Goal: Check status: Check status

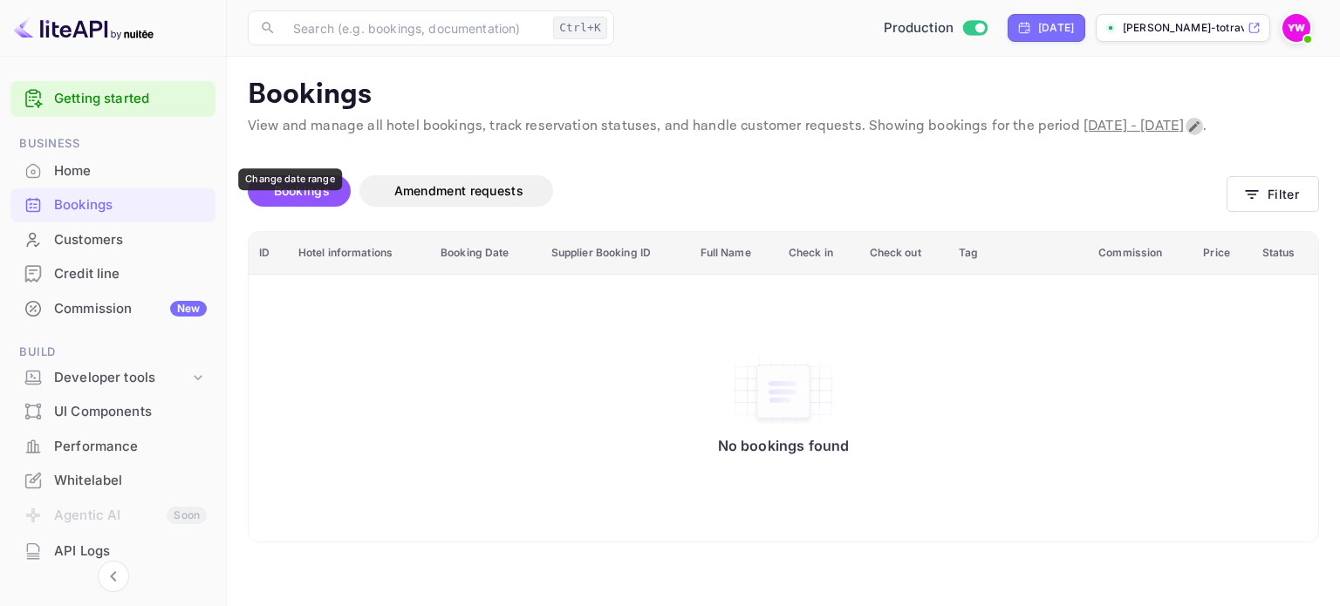
click at [1186, 135] on button "Change date range" at bounding box center [1194, 126] width 17 height 17
select select "8"
select select "2025"
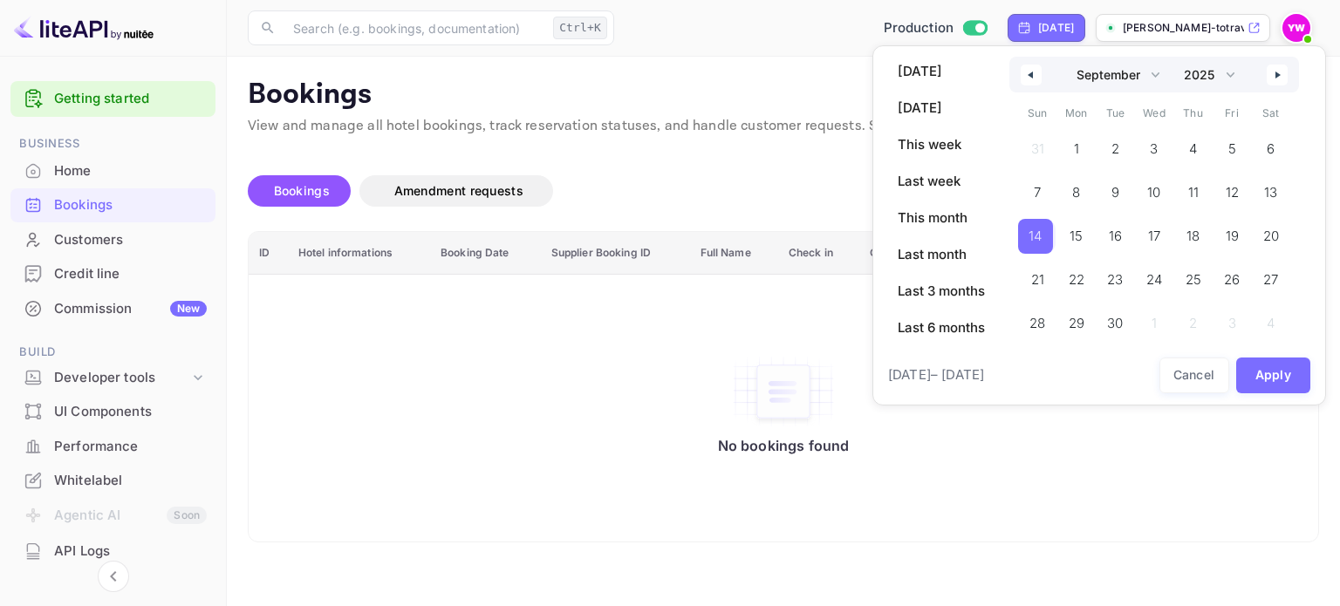
click at [1042, 237] on span "14" at bounding box center [1035, 236] width 13 height 31
click at [1086, 243] on span "15" at bounding box center [1077, 236] width 39 height 35
click at [1123, 233] on span "16" at bounding box center [1113, 236] width 35 height 35
click at [1082, 240] on span "15" at bounding box center [1075, 236] width 35 height 35
click at [1282, 366] on button "Apply" at bounding box center [1273, 376] width 75 height 36
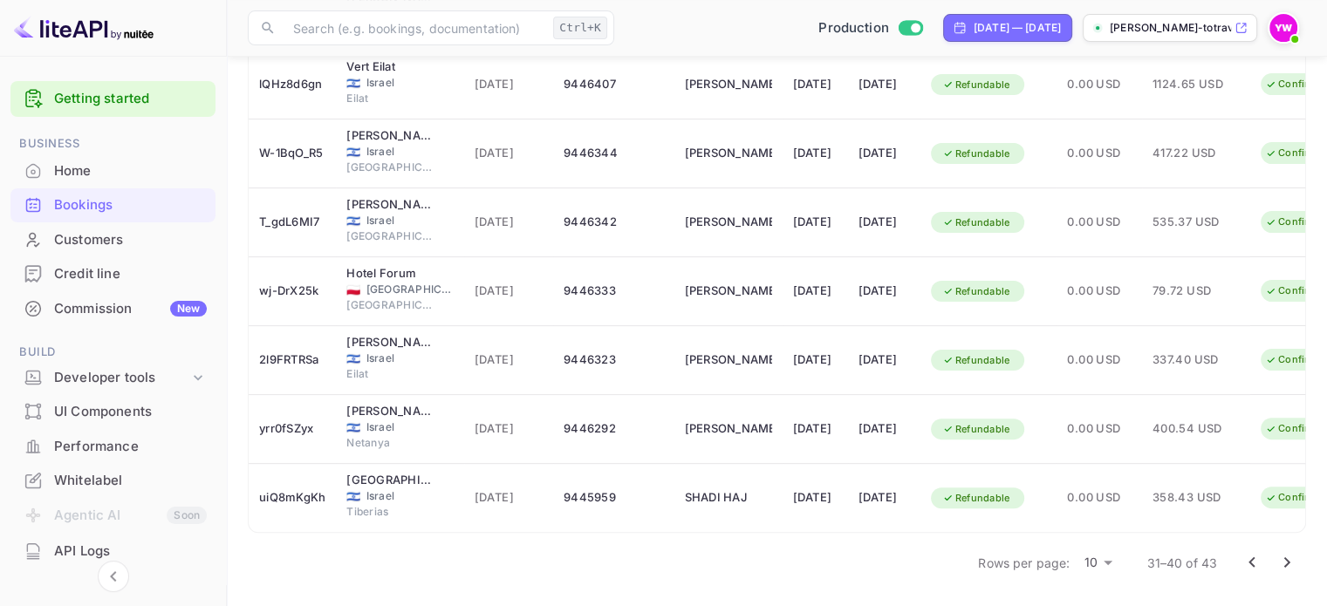
scroll to position [462, 0]
click at [1279, 563] on icon "Go to next page" at bounding box center [1287, 562] width 21 height 21
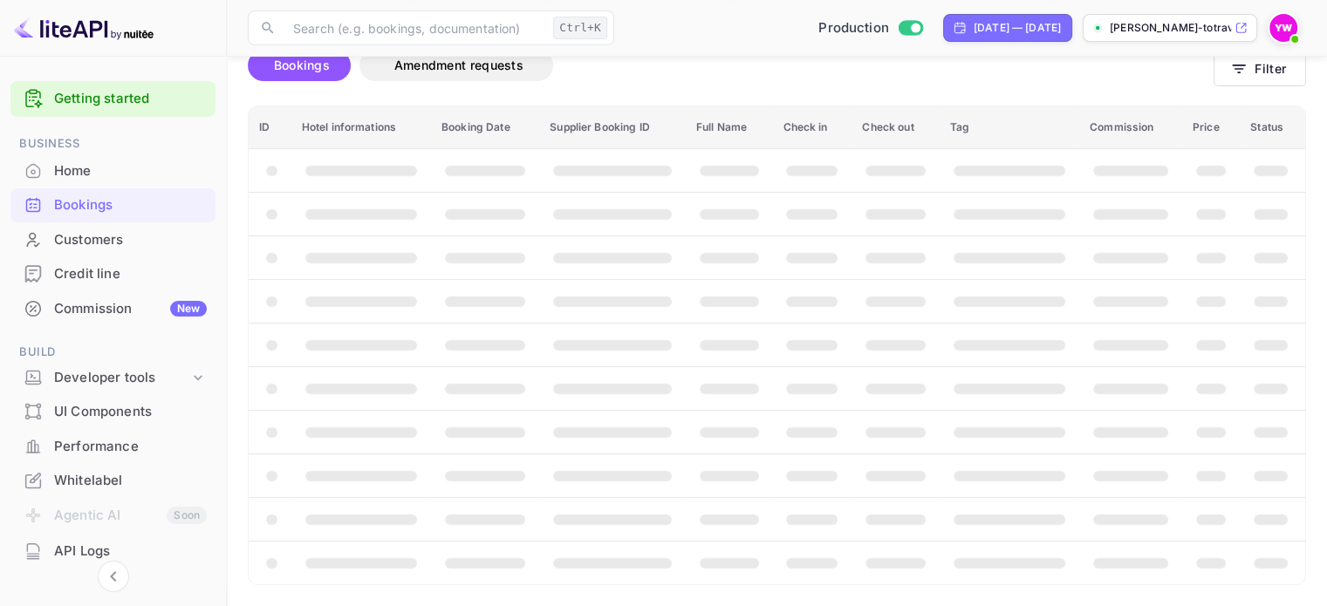
scroll to position [0, 0]
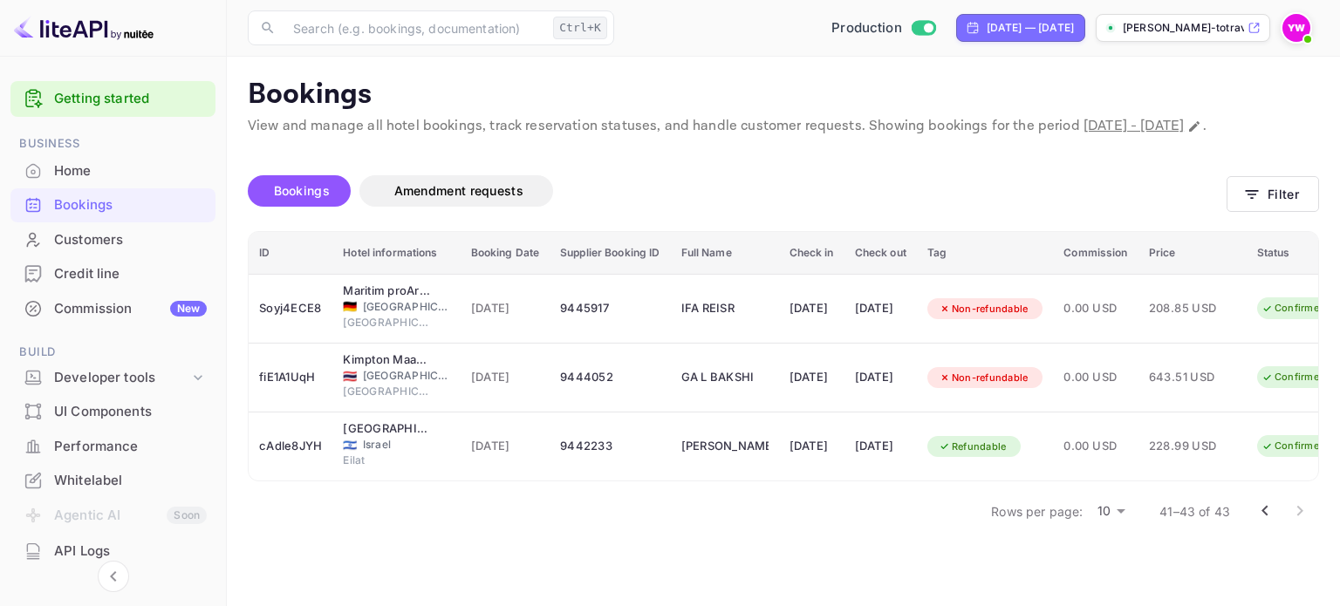
click at [1260, 522] on icon "Go to previous page" at bounding box center [1265, 511] width 21 height 21
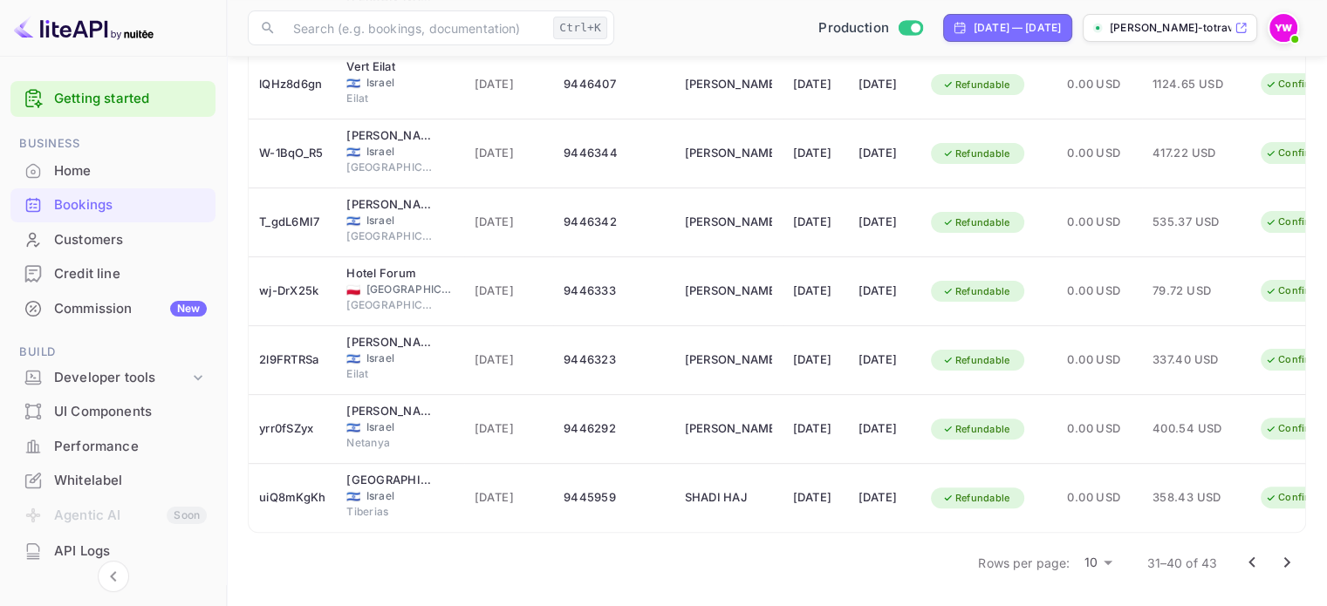
scroll to position [462, 0]
click at [1260, 562] on icon "Go to previous page" at bounding box center [1252, 562] width 21 height 21
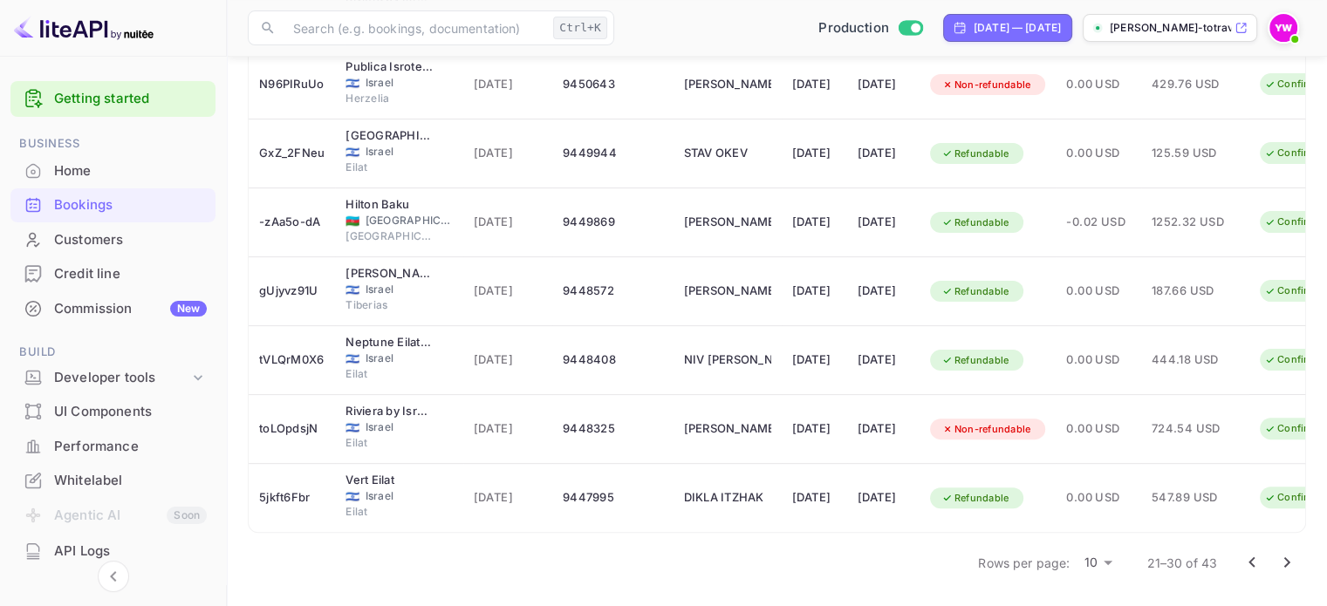
click at [1250, 561] on icon "Go to previous page" at bounding box center [1252, 563] width 6 height 10
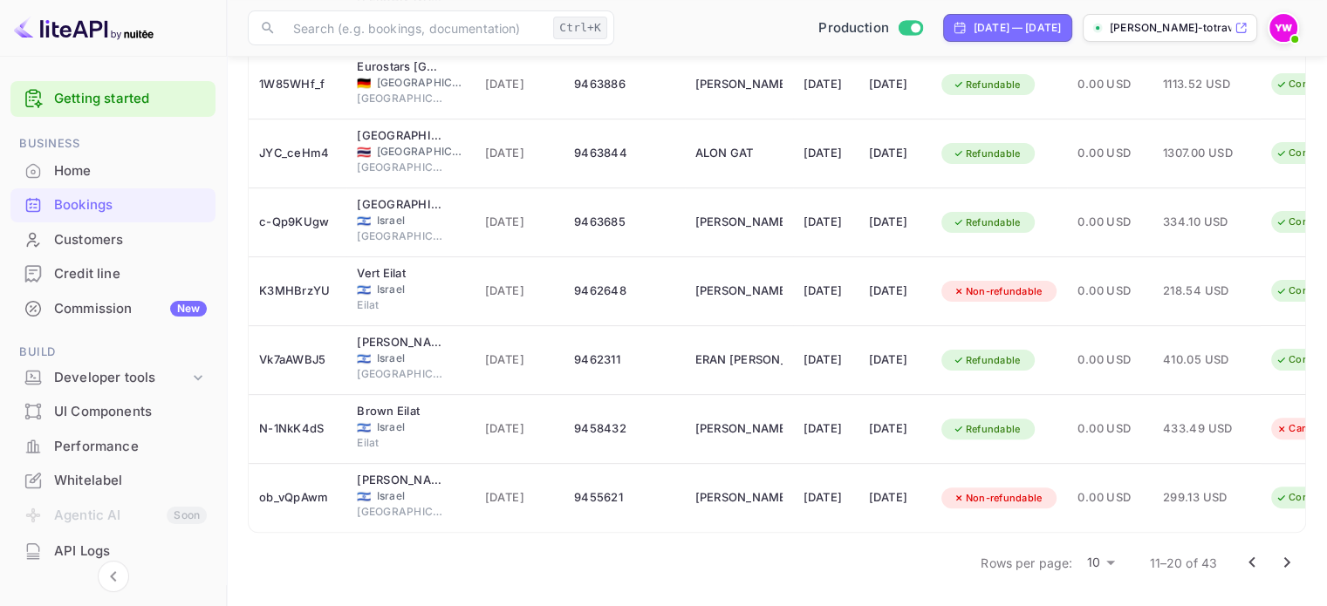
click at [1255, 566] on icon "Go to previous page" at bounding box center [1252, 562] width 21 height 21
